Goal: Transaction & Acquisition: Download file/media

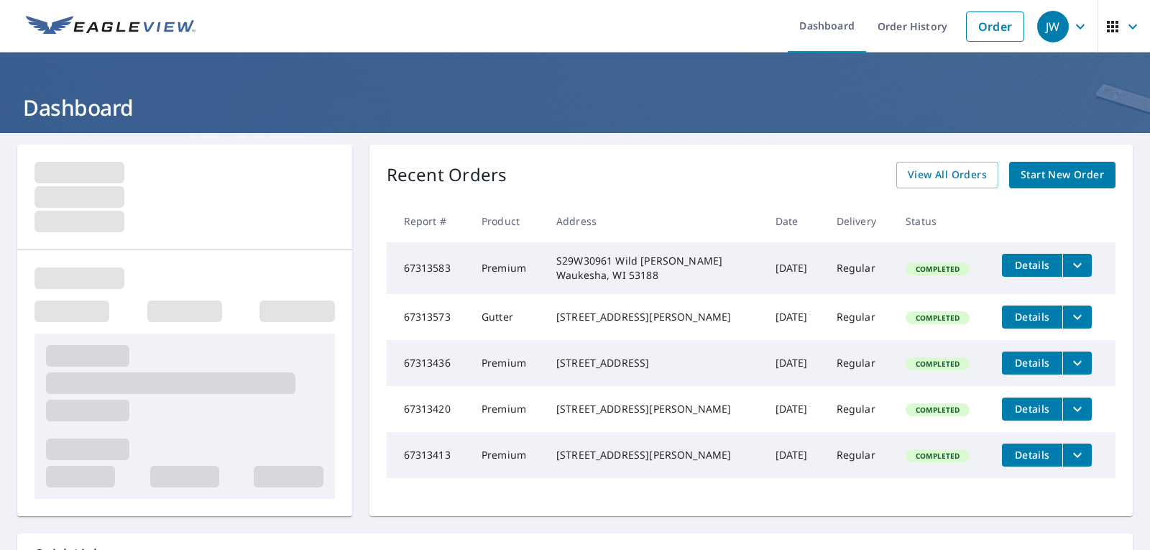
click at [924, 324] on div "Completed" at bounding box center [938, 317] width 64 height 13
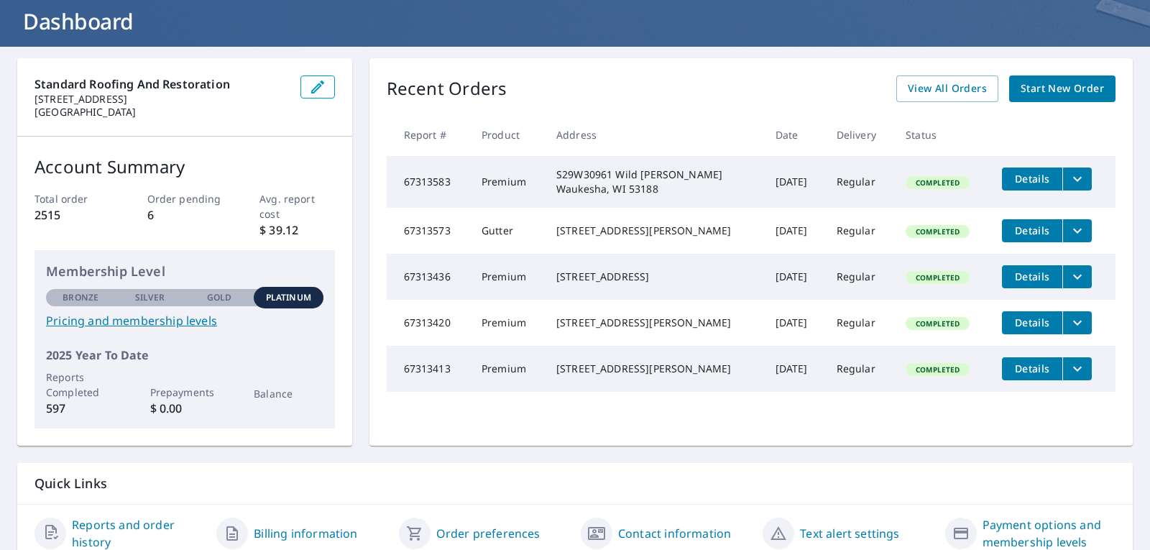
scroll to position [115, 0]
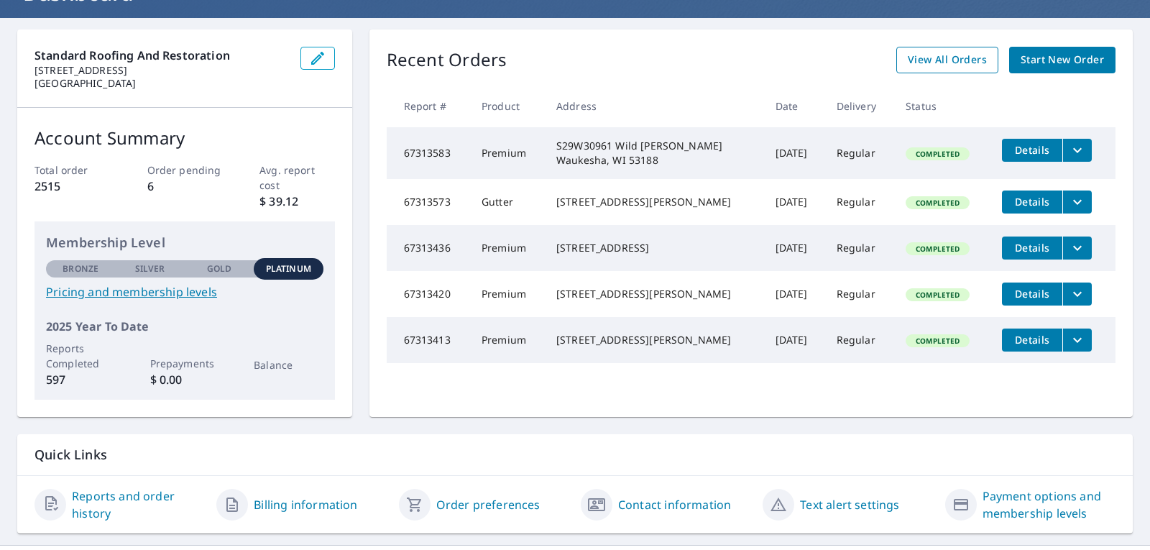
click at [930, 57] on span "View All Orders" at bounding box center [947, 60] width 79 height 18
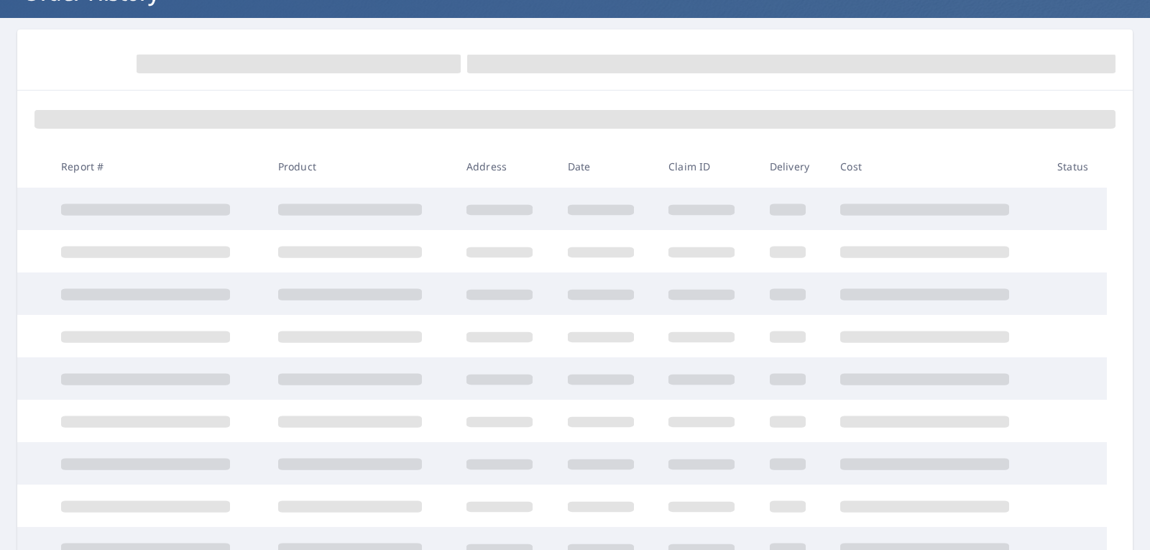
scroll to position [115, 0]
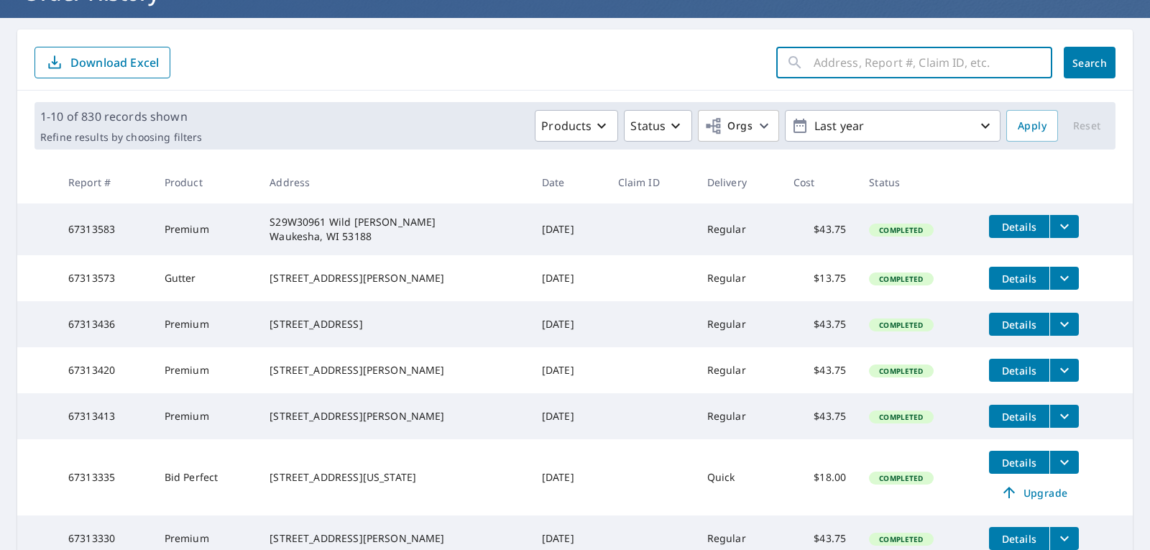
click at [930, 57] on input "text" at bounding box center [933, 62] width 239 height 40
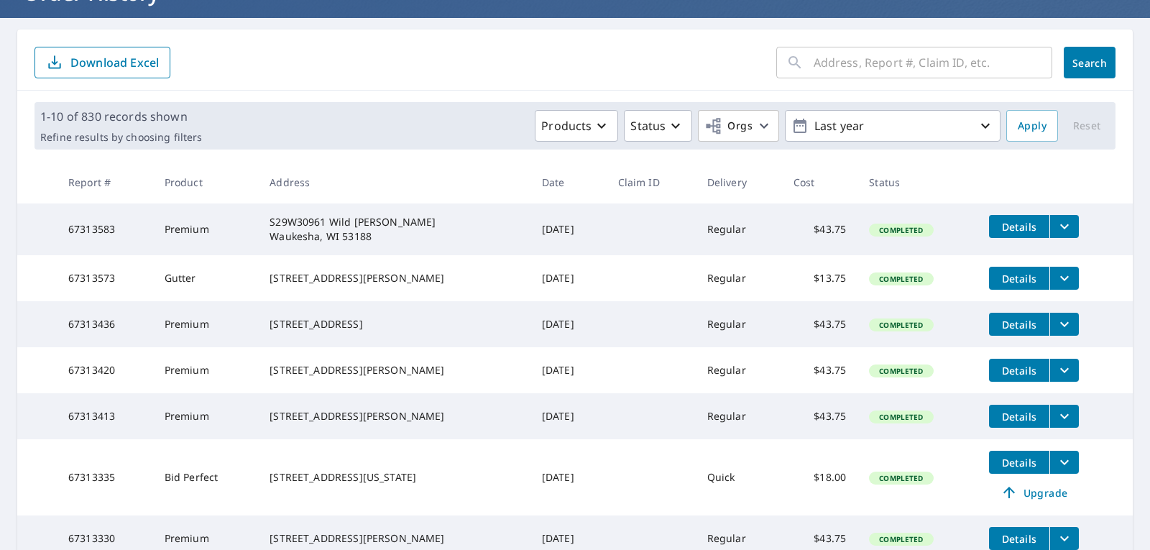
click at [689, 63] on form "​ Search Download Excel" at bounding box center [574, 63] width 1081 height 32
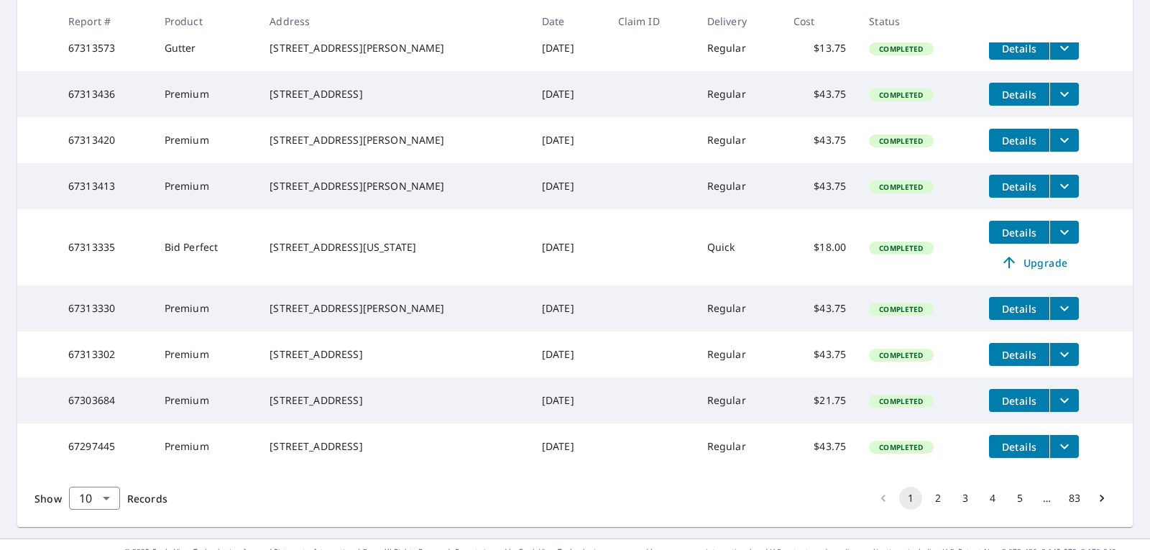
scroll to position [374, 0]
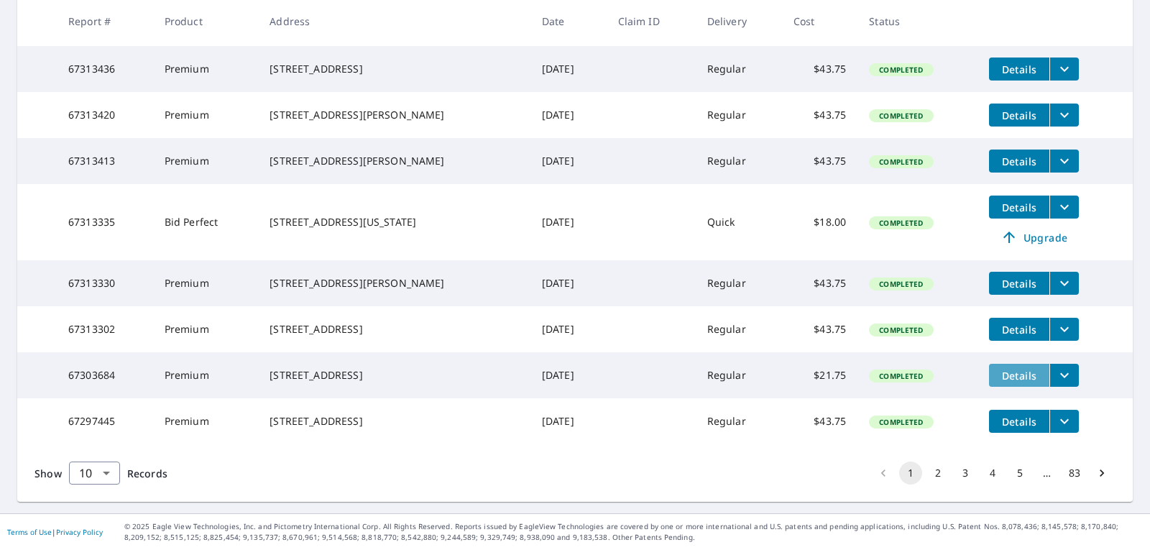
click at [1004, 382] on span "Details" at bounding box center [1019, 376] width 43 height 14
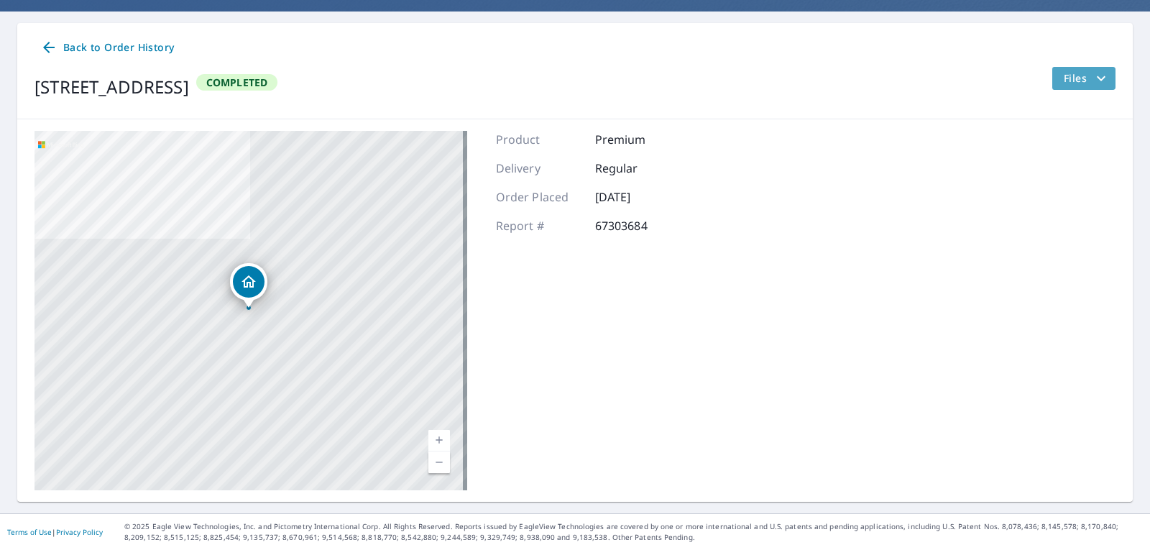
click at [1064, 77] on span "Files" at bounding box center [1087, 78] width 46 height 17
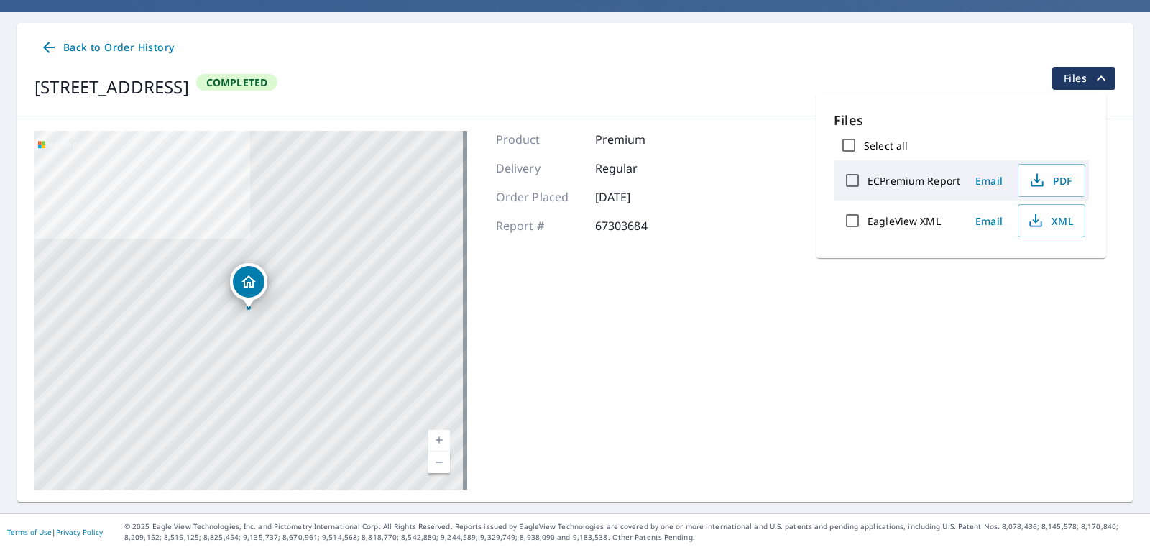
click at [957, 177] on label "ECPremium Report" at bounding box center [914, 181] width 93 height 14
click at [868, 177] on input "ECPremium Report" at bounding box center [852, 180] width 30 height 30
checkbox input "true"
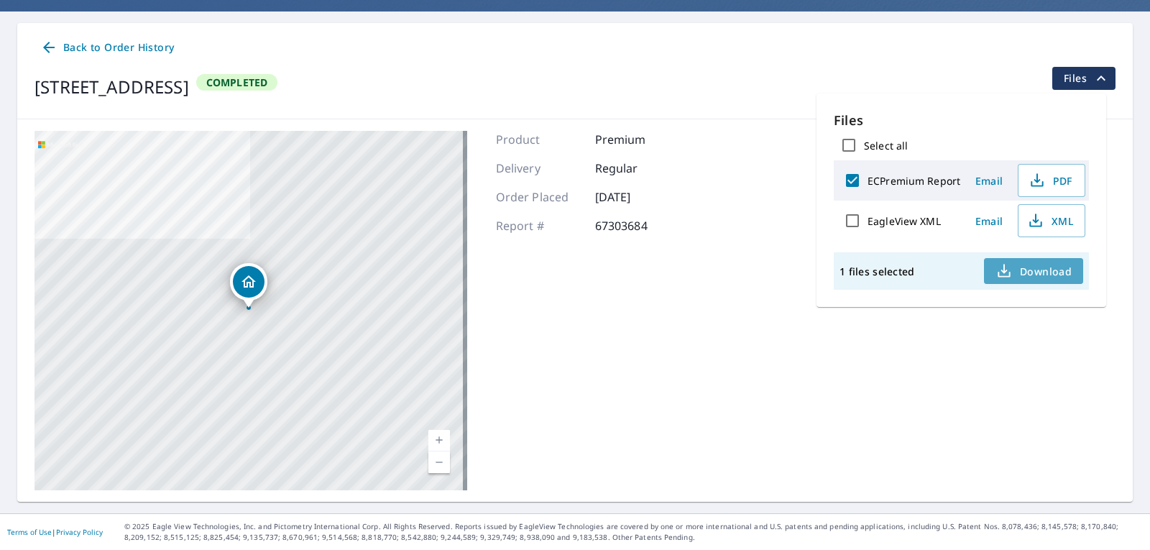
click at [1026, 269] on span "Download" at bounding box center [1033, 270] width 76 height 17
